Goal: Task Accomplishment & Management: Use online tool/utility

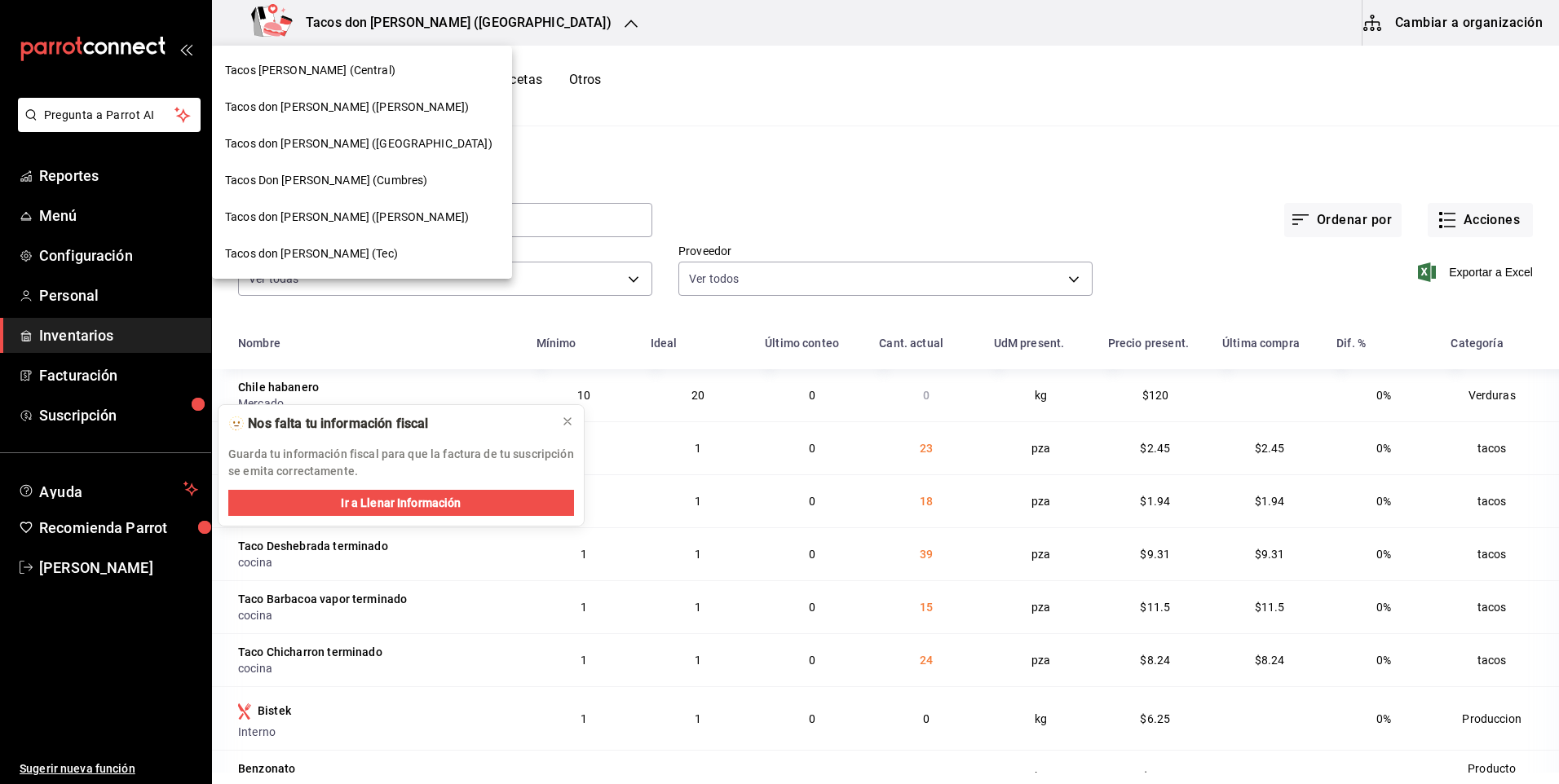
click at [494, 24] on div at bounding box center [780, 392] width 1559 height 784
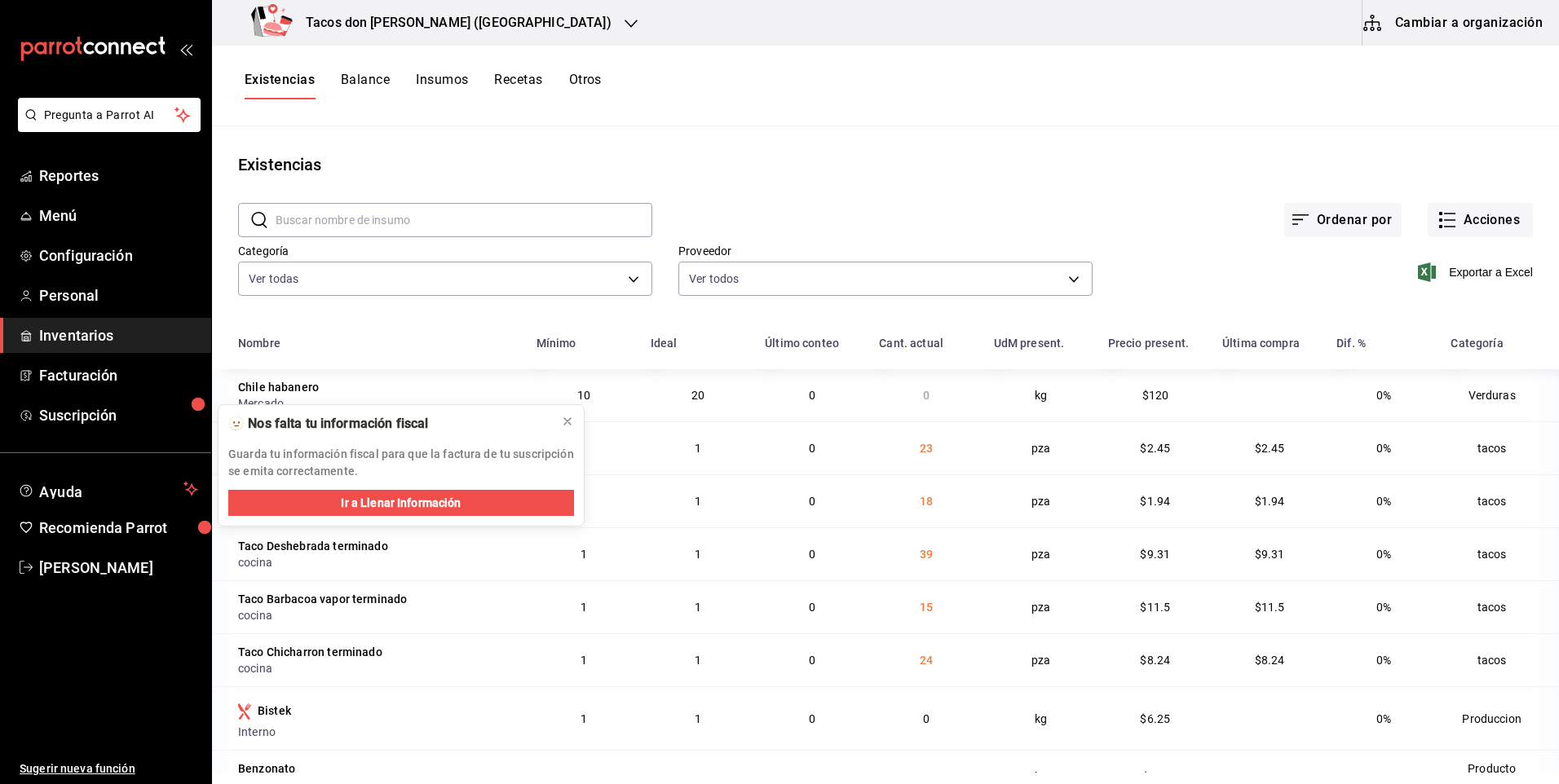
click at [482, 12] on div "Tacos don Pedro (Cordillera)" at bounding box center [435, 22] width 419 height 45
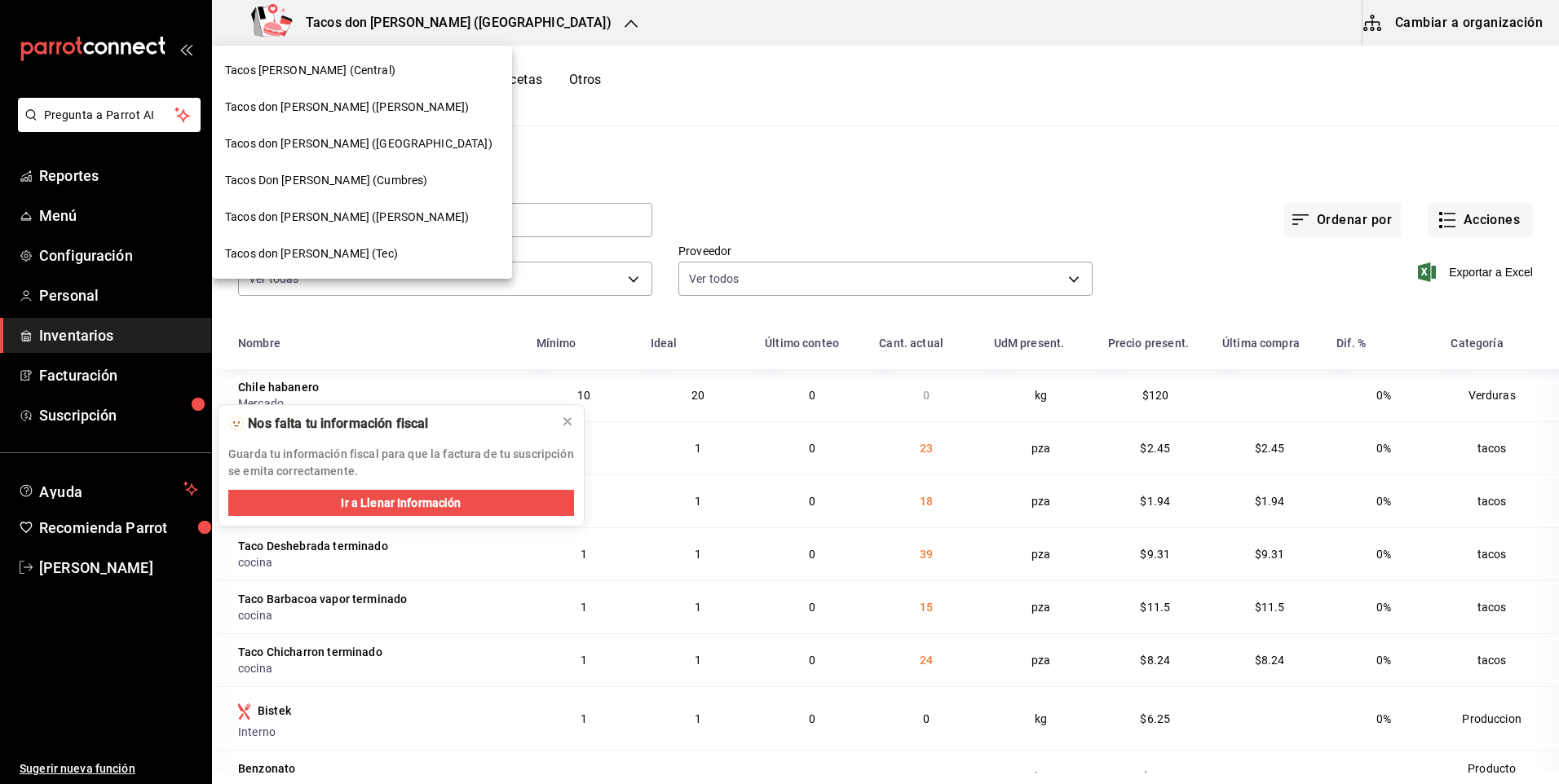
click at [375, 73] on div "Tacos [PERSON_NAME] (Central)" at bounding box center [362, 70] width 274 height 18
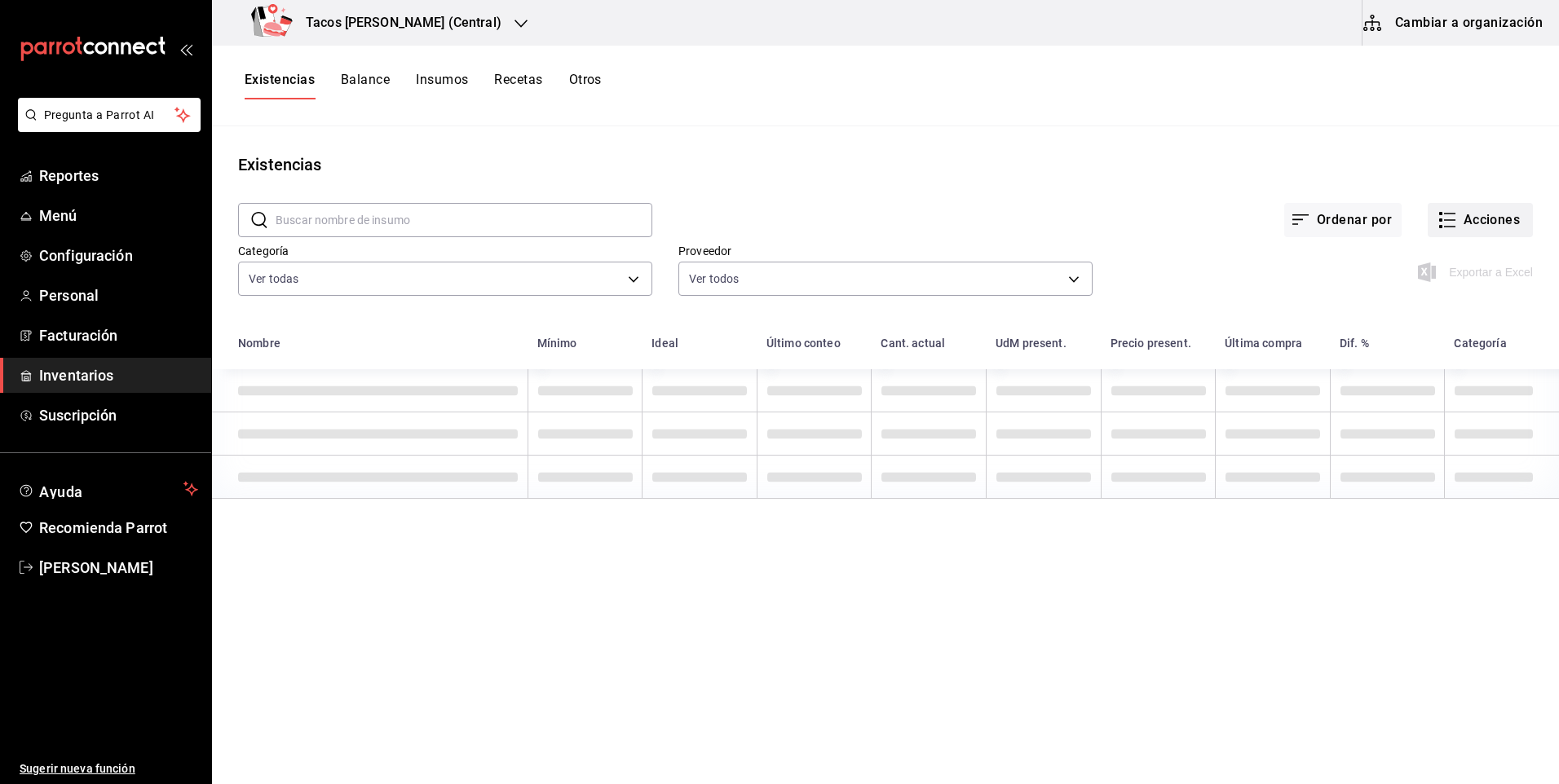
click at [1458, 223] on button "Acciones" at bounding box center [1480, 220] width 105 height 34
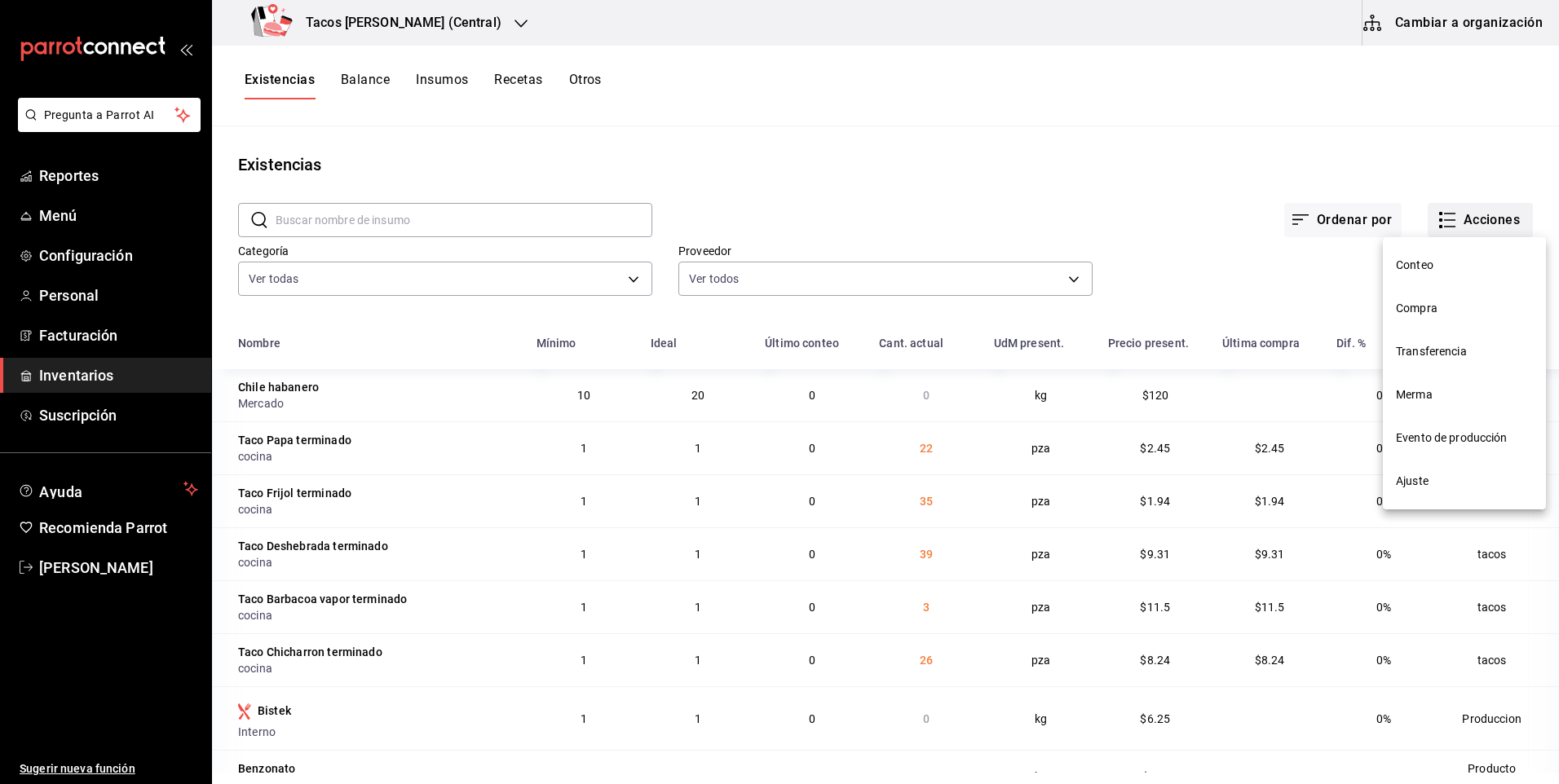
click at [1463, 305] on nav "Conteo Compra Transferencia Merma Evento de producción Ajuste" at bounding box center [1464, 373] width 163 height 272
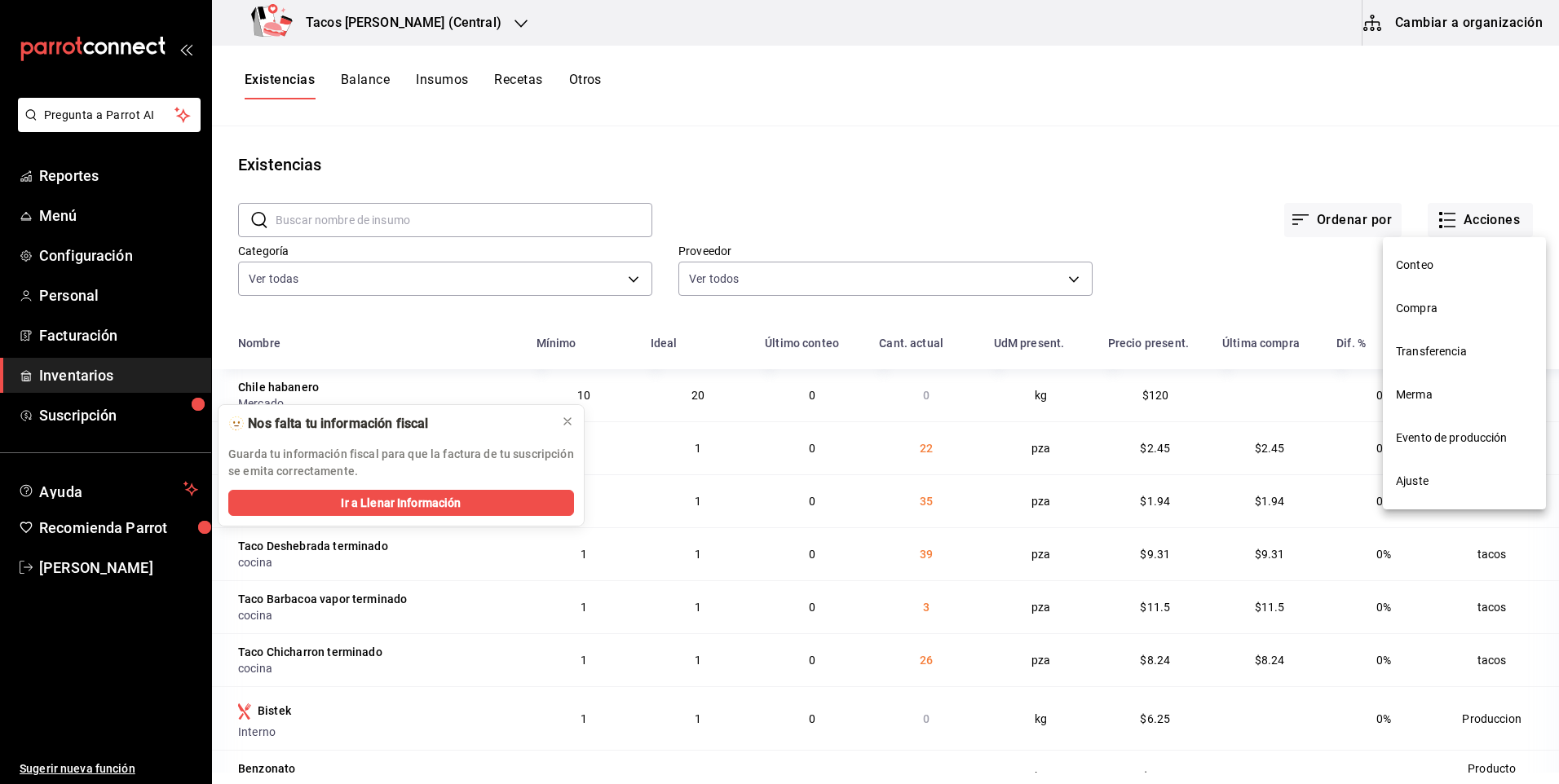
click at [1420, 314] on span "Compra" at bounding box center [1464, 308] width 137 height 18
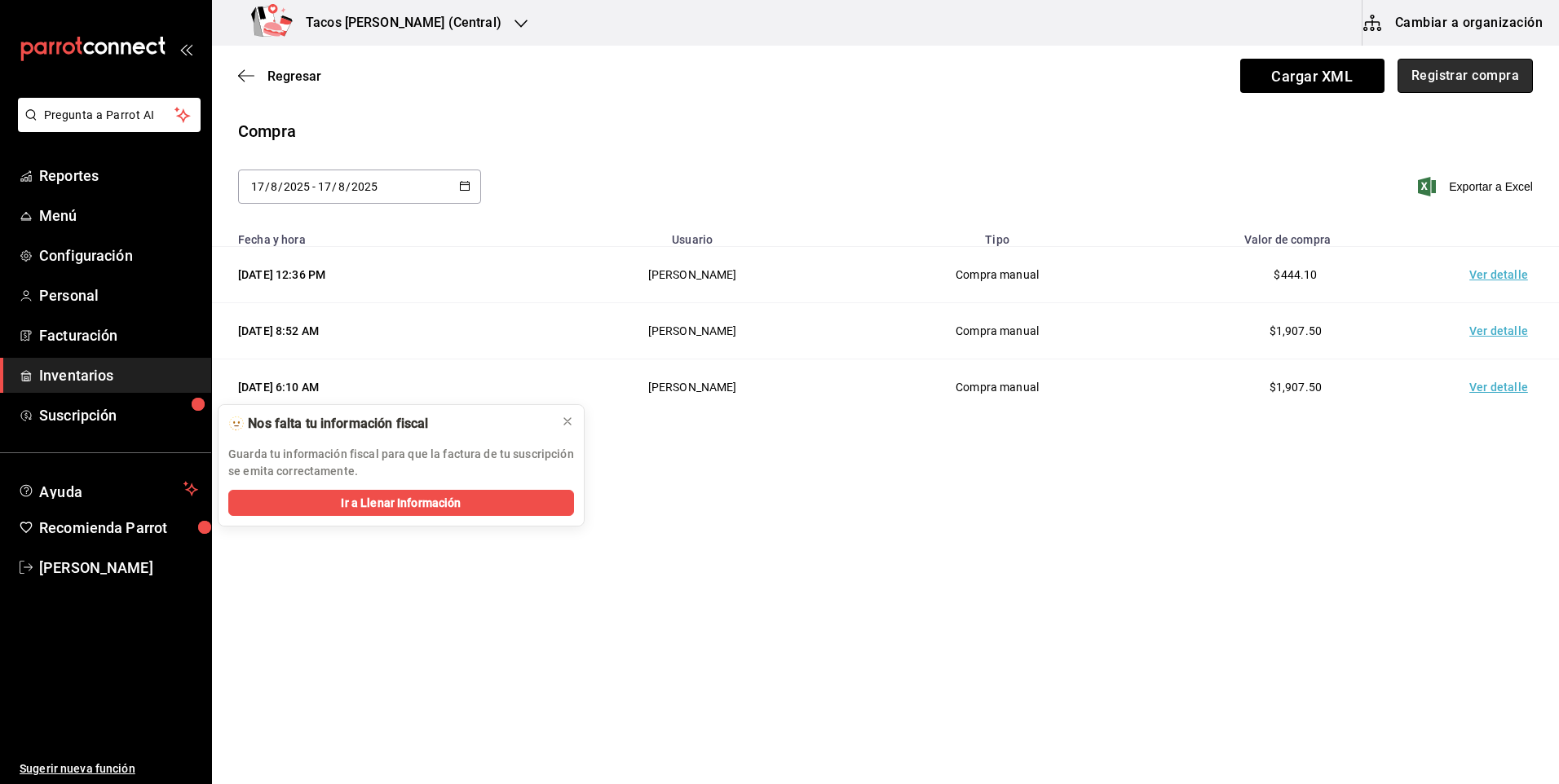
click at [1495, 70] on button "Registrar compra" at bounding box center [1465, 76] width 136 height 34
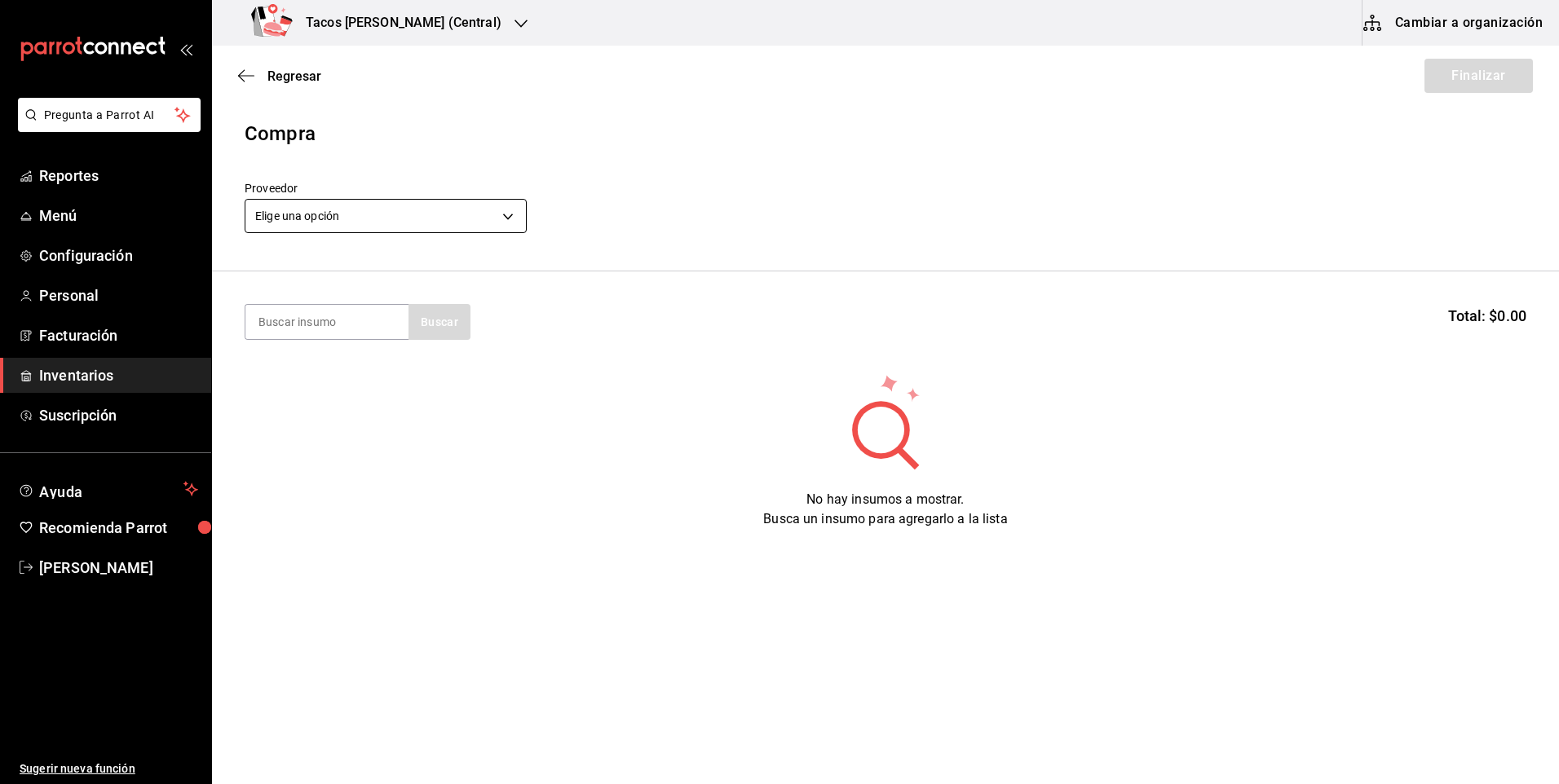
click at [413, 211] on body "Pregunta a Parrot AI Reportes Menú Configuración Personal Facturación Inventari…" at bounding box center [780, 345] width 1559 height 692
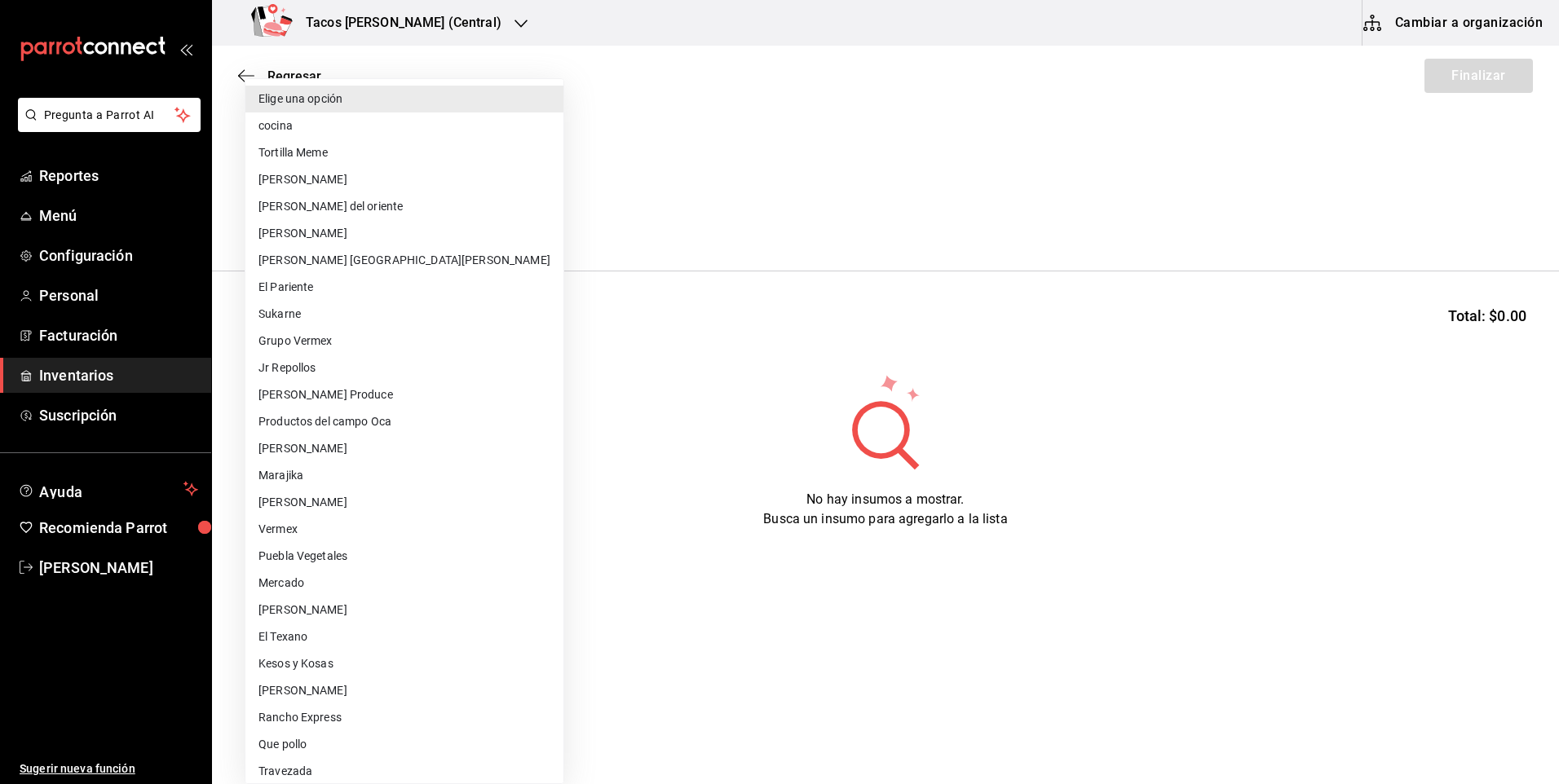
click at [369, 129] on li "cocina" at bounding box center [405, 126] width 318 height 27
type input "237c9a5b-4078-49eb-83ef-23bf52bd7acd"
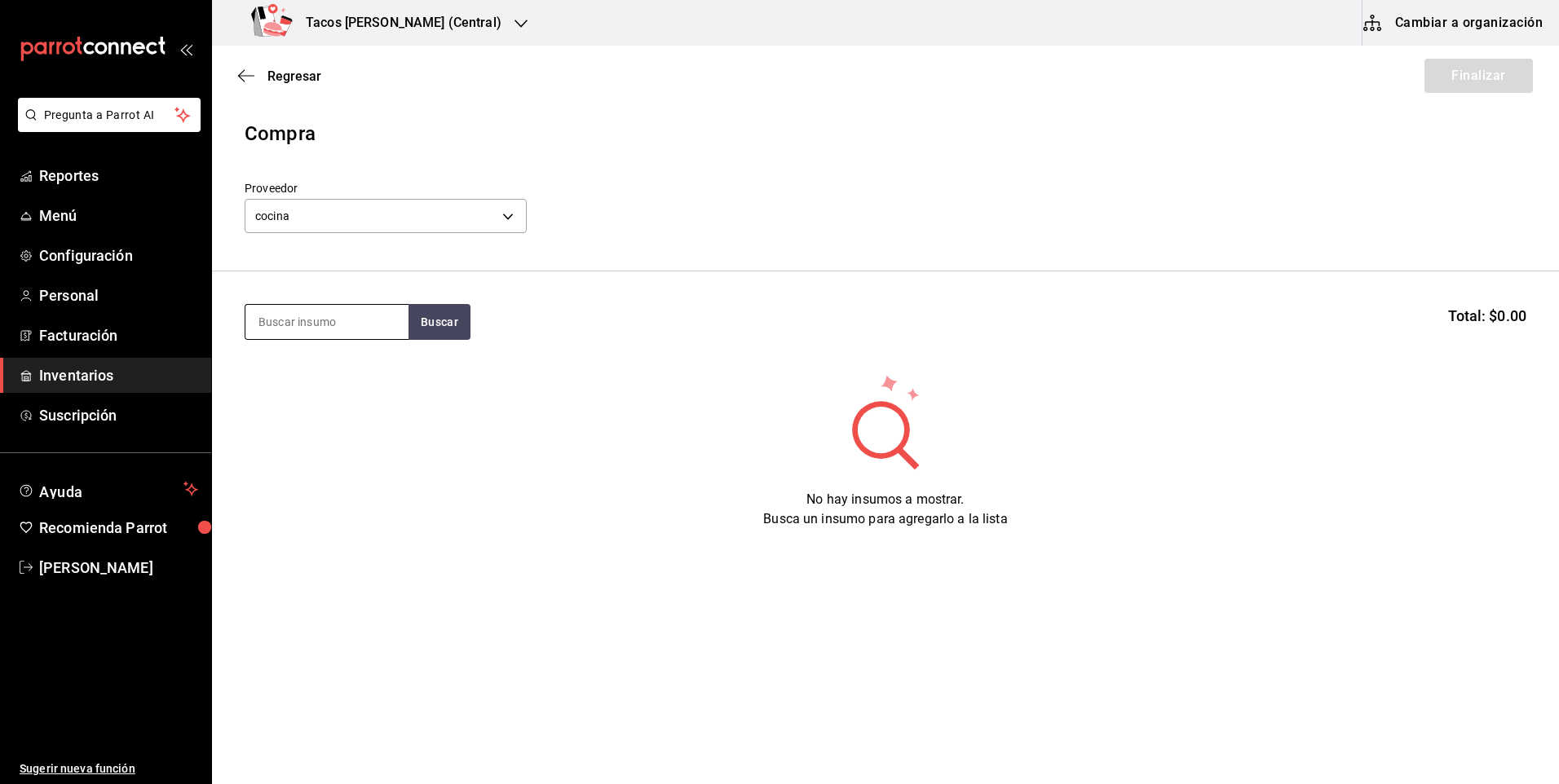
click at [364, 319] on input at bounding box center [327, 321] width 163 height 34
type input "des"
click at [417, 323] on button "Buscar" at bounding box center [439, 321] width 62 height 36
click at [364, 385] on div "Taco Deshebrada terminado" at bounding box center [327, 379] width 137 height 39
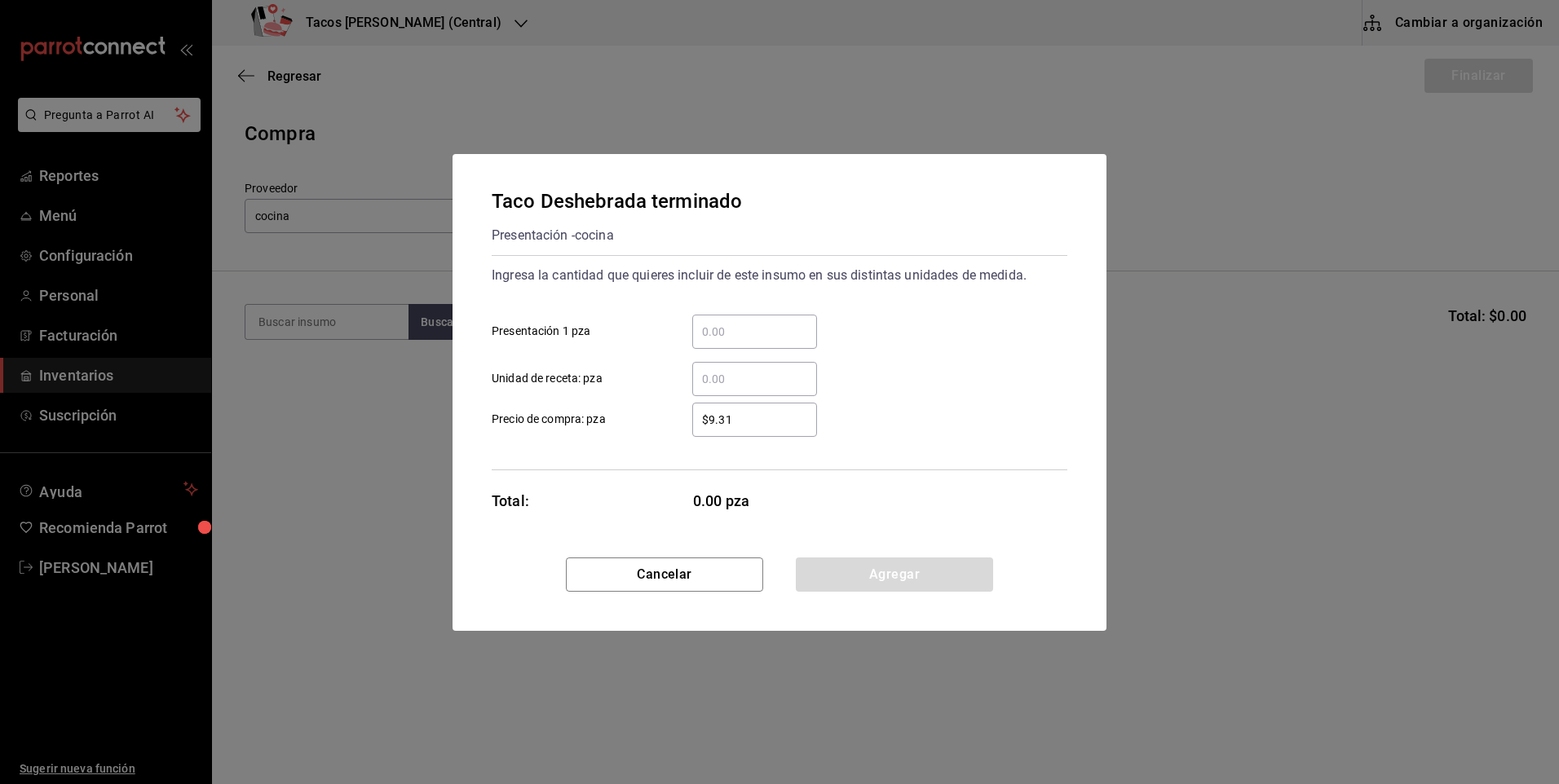
drag, startPoint x: 714, startPoint y: 332, endPoint x: 723, endPoint y: 343, distance: 14.2
click at [714, 332] on input "​ Presentación 1 pza" at bounding box center [754, 332] width 125 height 19
type input "20"
click at [820, 565] on button "Agregar" at bounding box center [894, 574] width 198 height 34
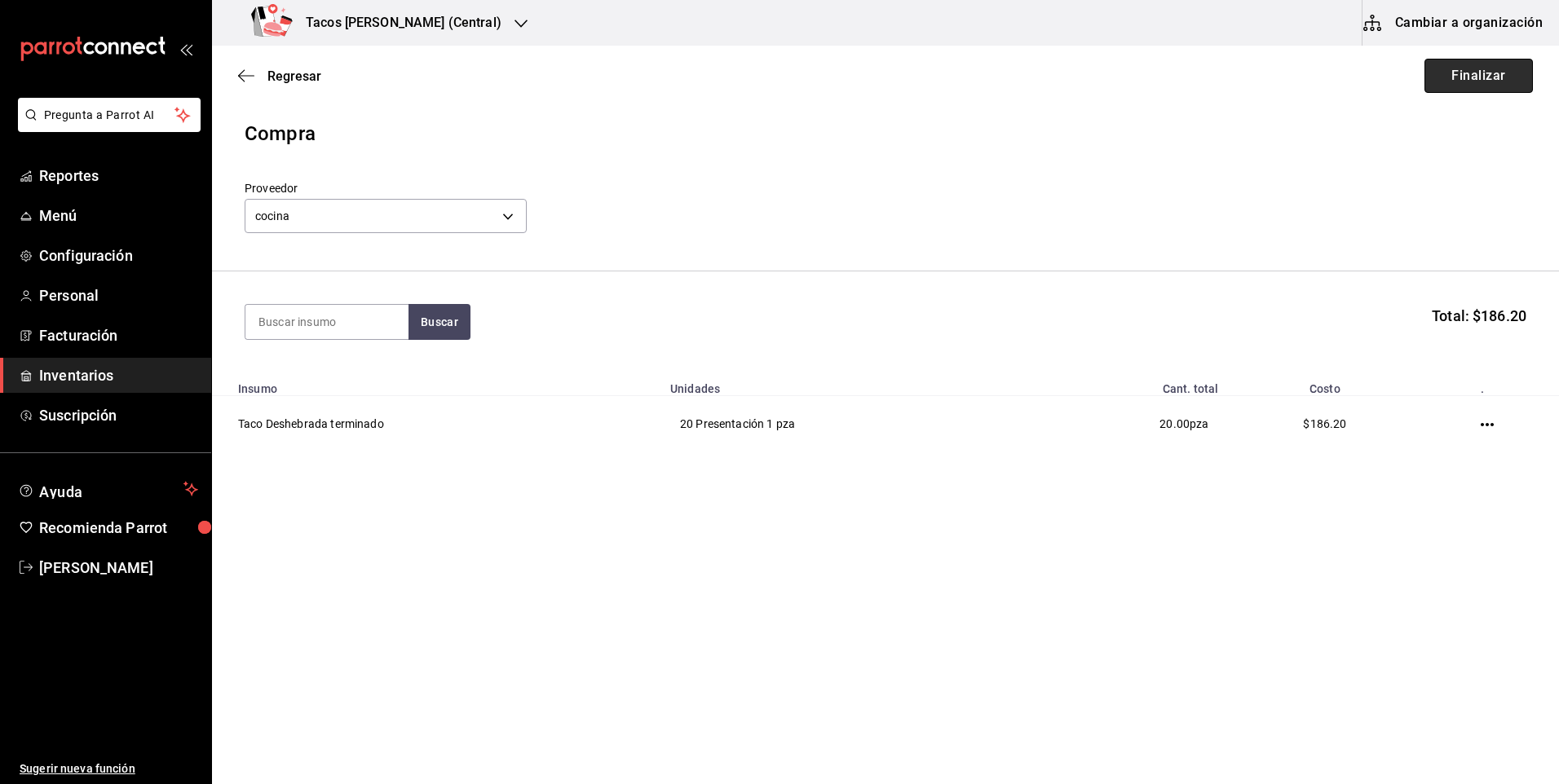
click at [1440, 82] on button "Finalizar" at bounding box center [1478, 76] width 108 height 34
